Goal: Information Seeking & Learning: Learn about a topic

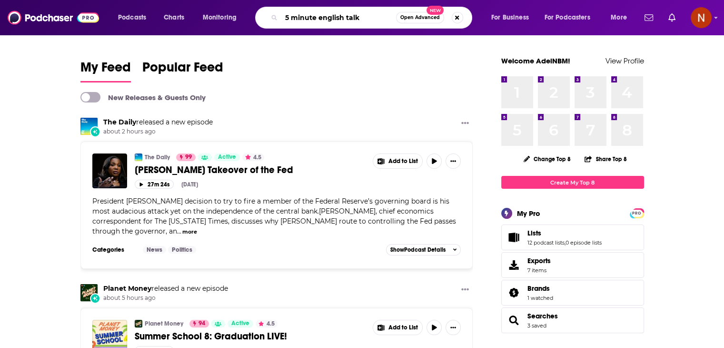
type input "5 minute english talk"
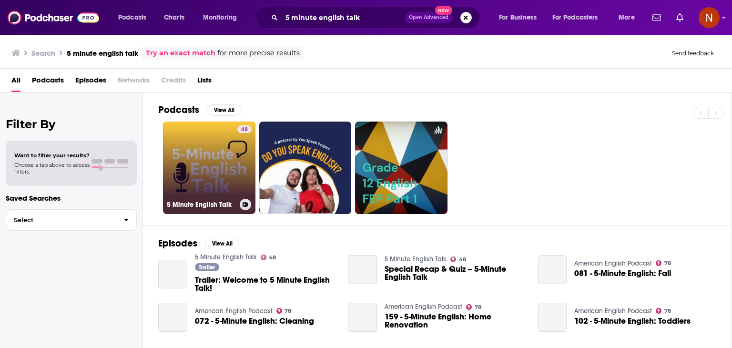
click at [212, 150] on link "48 5 Minute English Talk" at bounding box center [209, 167] width 92 height 92
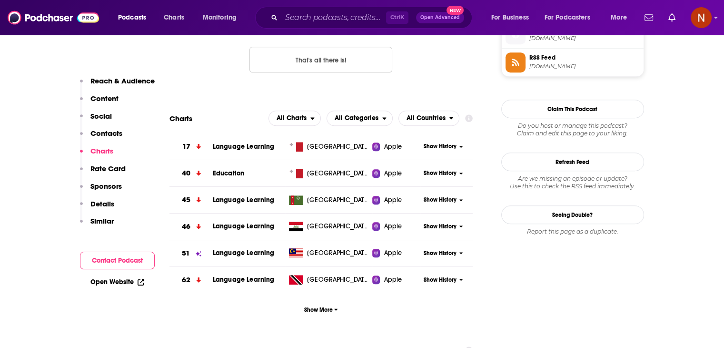
scroll to position [822, 0]
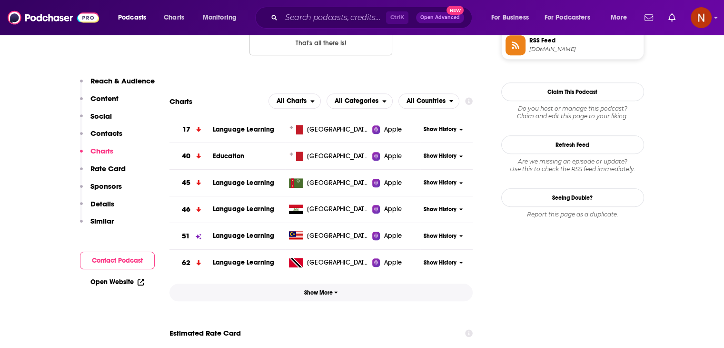
click at [338, 296] on span "Show More" at bounding box center [321, 292] width 34 height 7
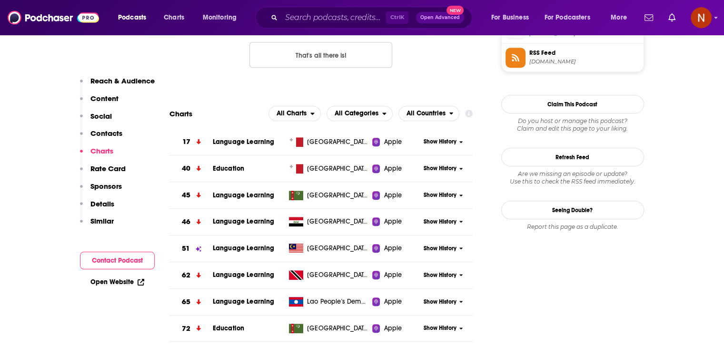
scroll to position [818, 0]
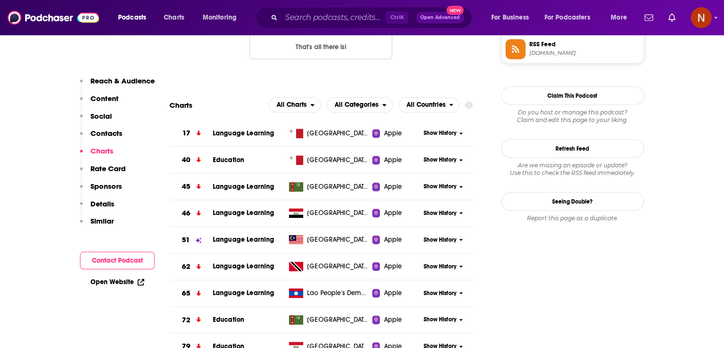
click at [438, 242] on span "Show History" at bounding box center [440, 240] width 33 height 8
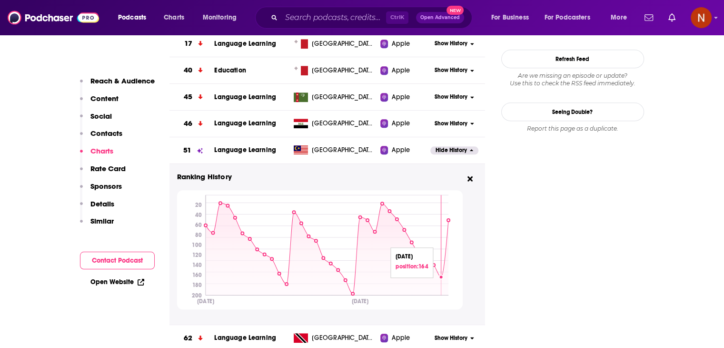
scroll to position [908, 0]
click at [377, 21] on input "Search podcasts, credits, & more..." at bounding box center [334, 17] width 105 height 15
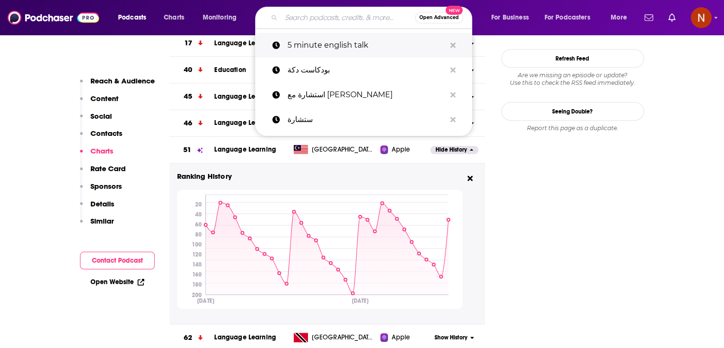
click at [455, 51] on button "Search podcasts, credits, & more..." at bounding box center [453, 46] width 15 height 18
